Goal: Task Accomplishment & Management: Use online tool/utility

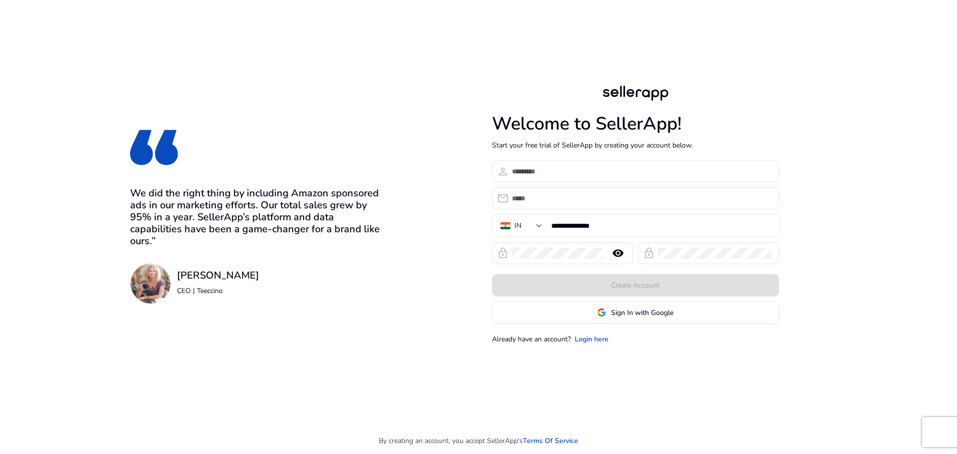
click at [627, 315] on span "Sign In with Google" at bounding box center [642, 312] width 62 height 10
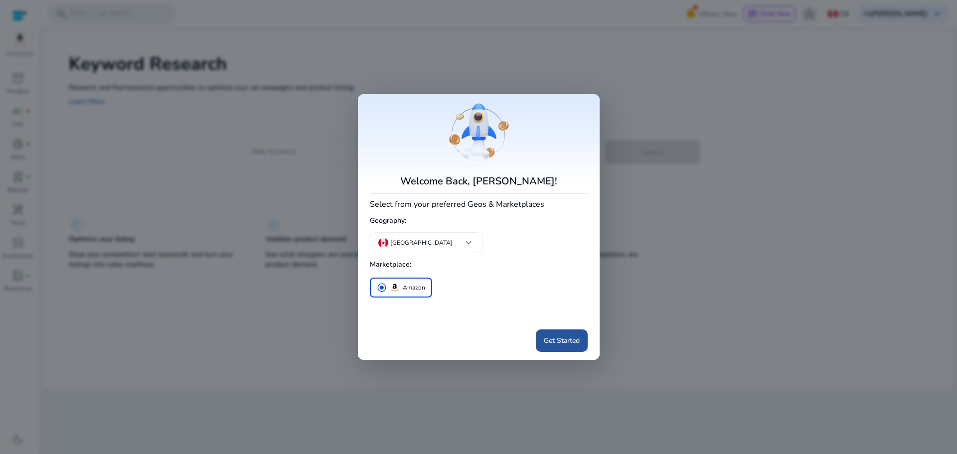
drag, startPoint x: 570, startPoint y: 335, endPoint x: 576, endPoint y: 315, distance: 20.8
click at [571, 335] on span "Get Started" at bounding box center [562, 340] width 36 height 10
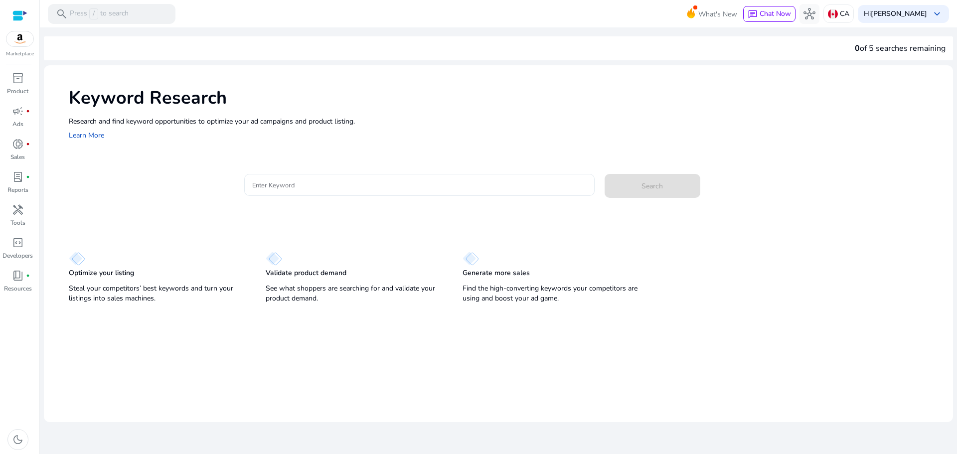
click at [307, 186] on input "Enter Keyword" at bounding box center [419, 184] width 334 height 11
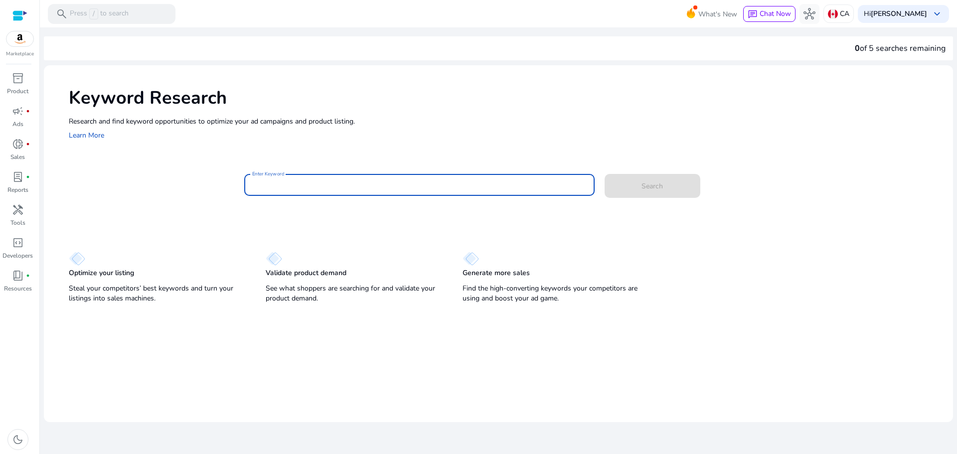
click at [386, 179] on div at bounding box center [419, 185] width 334 height 22
type input "**********"
click at [666, 187] on span at bounding box center [652, 186] width 96 height 24
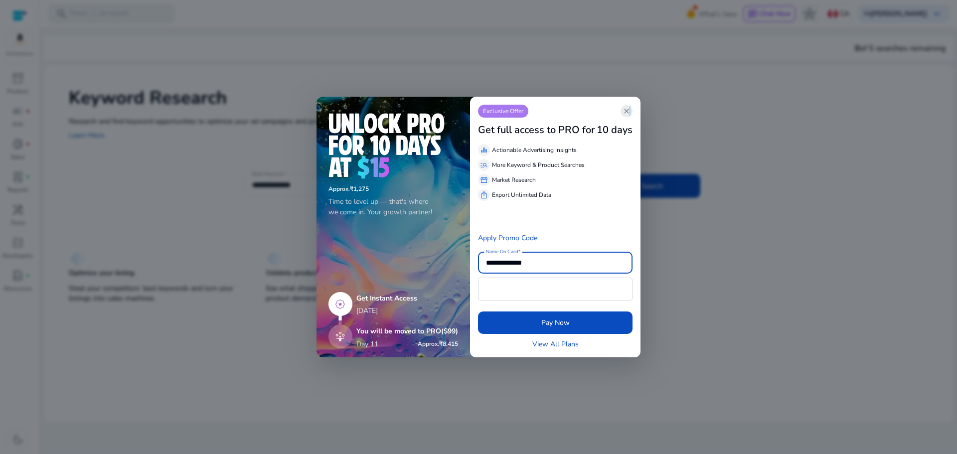
click at [629, 112] on span "close" at bounding box center [626, 111] width 8 height 8
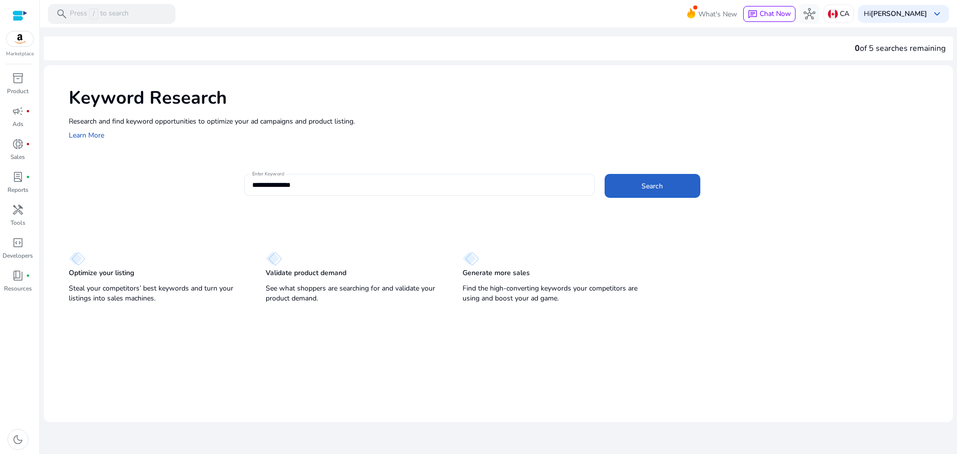
click at [399, 181] on input "**********" at bounding box center [419, 184] width 334 height 11
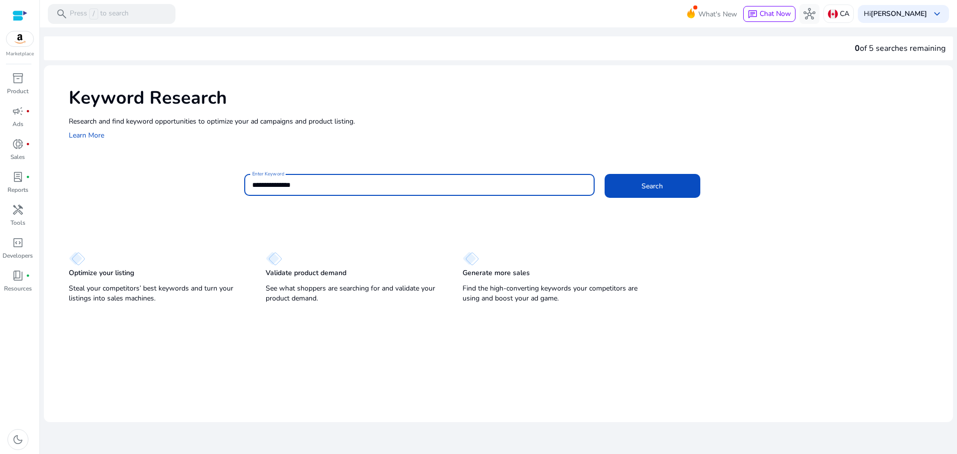
click at [604, 174] on button "Search" at bounding box center [652, 186] width 96 height 24
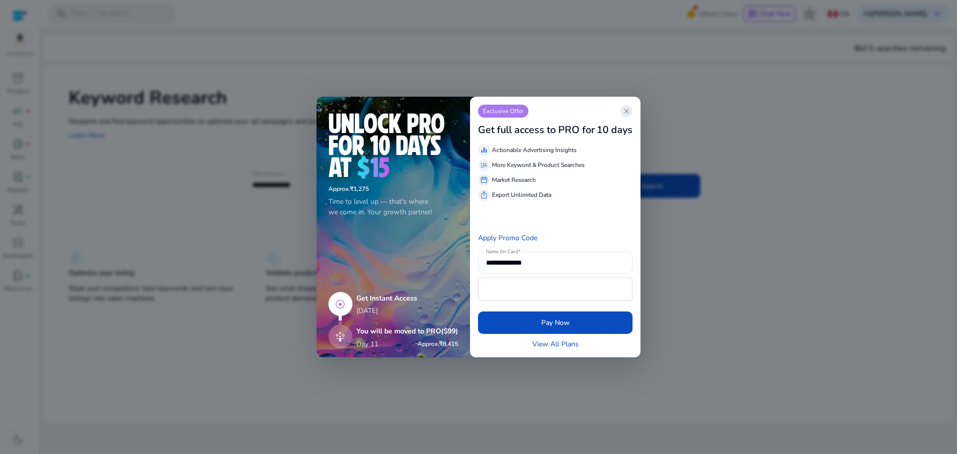
click at [624, 106] on app-icon "close" at bounding box center [626, 111] width 12 height 12
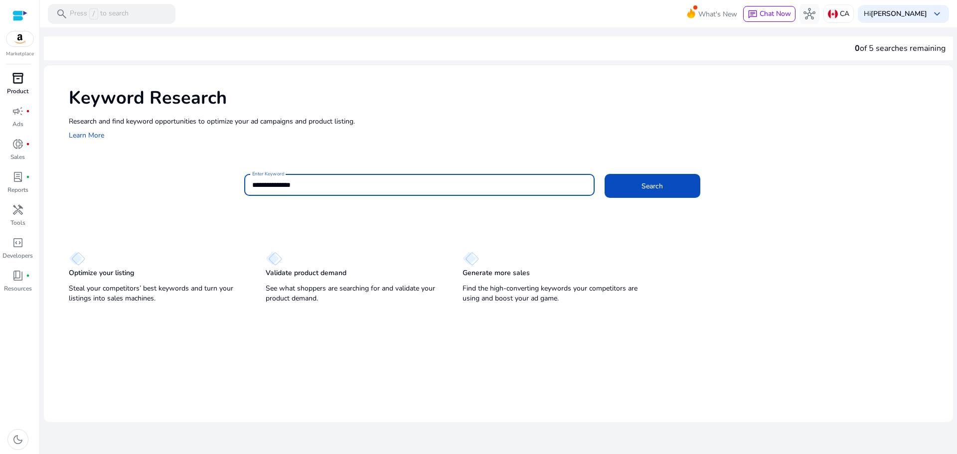
click at [25, 88] on p "Product" at bounding box center [17, 91] width 21 height 9
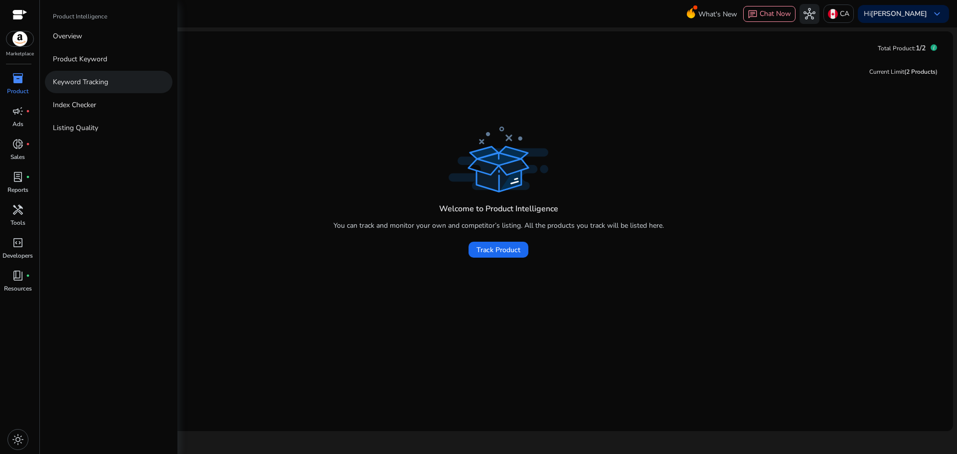
click at [91, 83] on p "Keyword Tracking" at bounding box center [80, 82] width 55 height 10
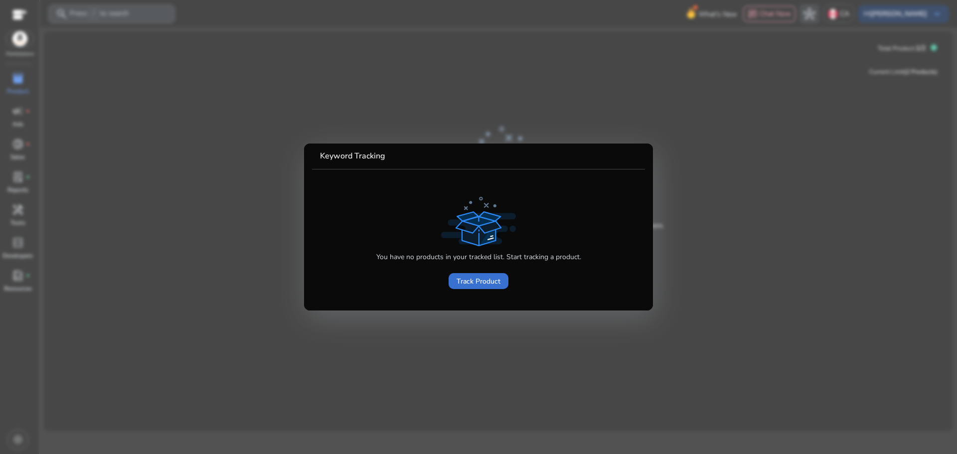
click at [487, 281] on span "Track Product" at bounding box center [478, 281] width 44 height 10
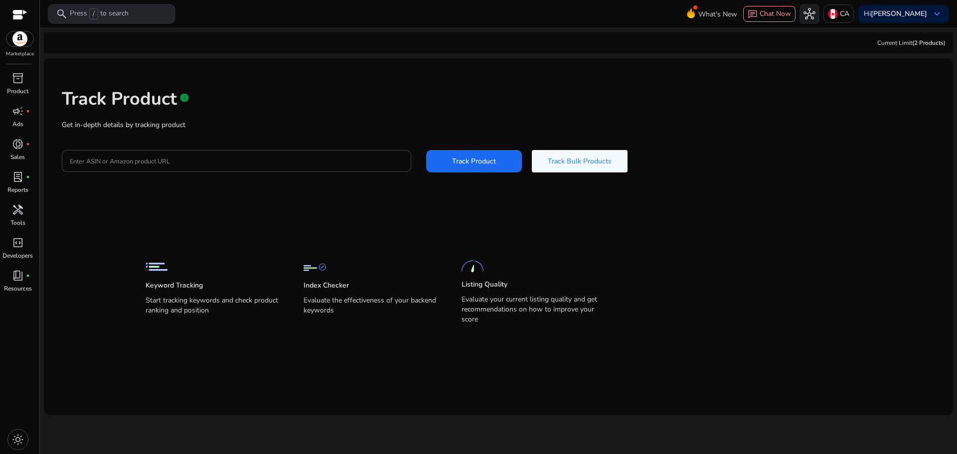
click at [338, 223] on app-static-section-before-action "Keyword Tracking Start tracking keywords and check product ranking and position…" at bounding box center [491, 272] width 691 height 110
click at [16, 85] on div "inventory_2" at bounding box center [18, 78] width 28 height 16
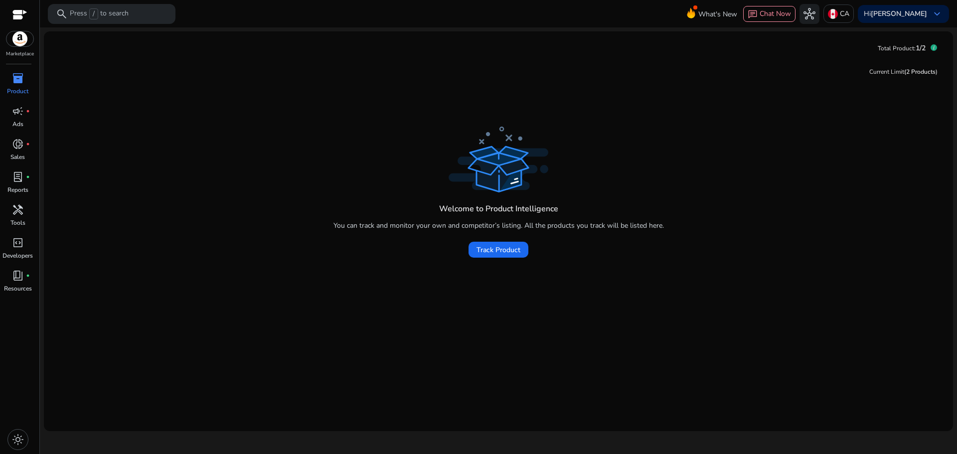
click at [25, 81] on div "inventory_2" at bounding box center [18, 78] width 28 height 16
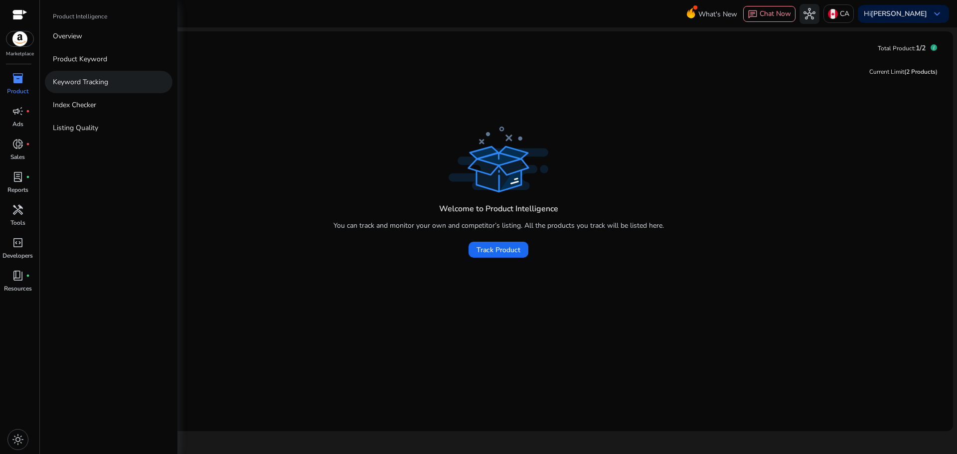
click at [87, 82] on p "Keyword Tracking" at bounding box center [80, 82] width 55 height 10
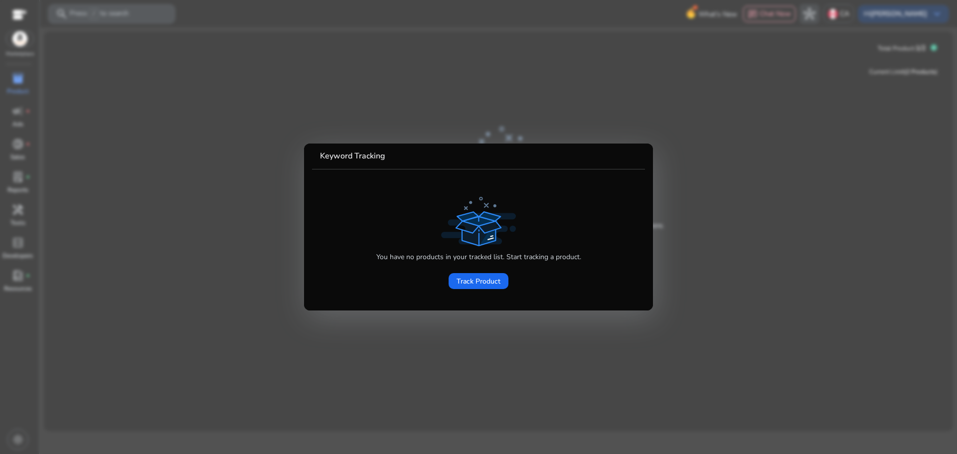
click at [737, 245] on div at bounding box center [478, 227] width 957 height 454
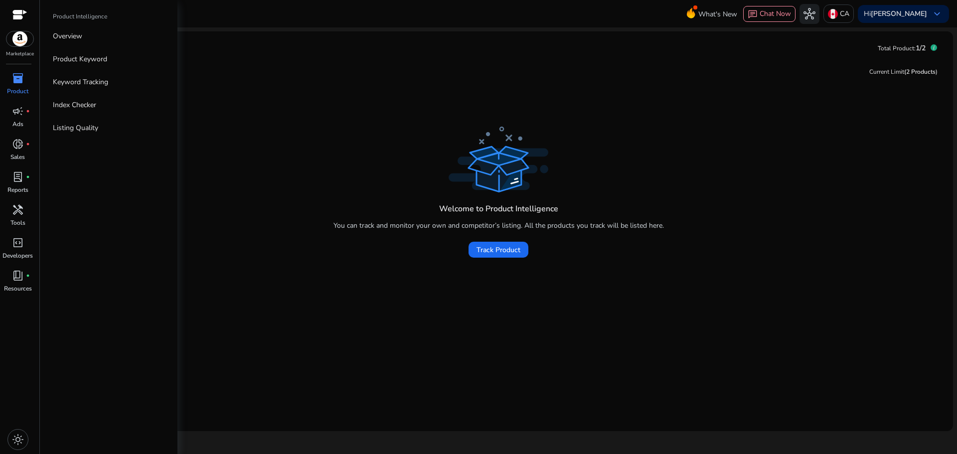
click at [19, 78] on span "inventory_2" at bounding box center [18, 78] width 12 height 12
